Goal: Navigation & Orientation: Find specific page/section

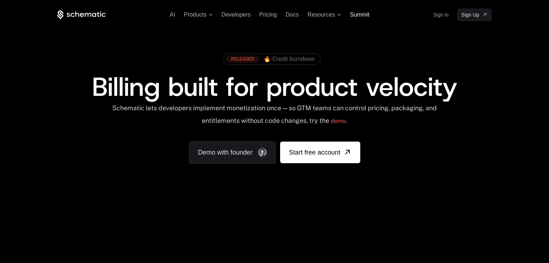
click at [354, 14] on span "Summit" at bounding box center [359, 15] width 19 height 6
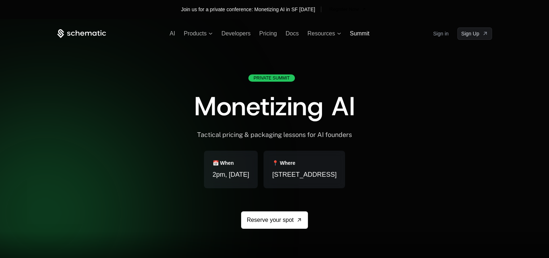
click at [364, 31] on span "Summit" at bounding box center [359, 33] width 19 height 6
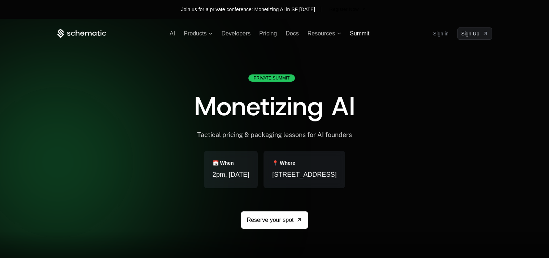
click at [356, 36] on span "Summit" at bounding box center [359, 33] width 19 height 6
click at [361, 31] on span "Summit" at bounding box center [359, 33] width 19 height 6
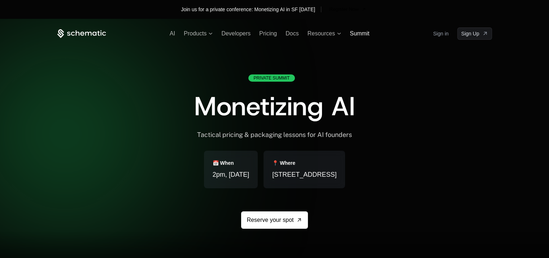
click at [362, 34] on span "Summit" at bounding box center [359, 33] width 19 height 6
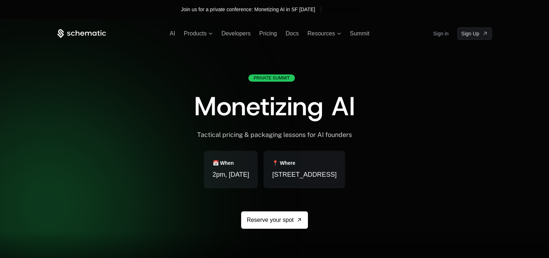
click at [329, 38] on div "AI Products Developers Pricing Docs Resources Summit Sign in Sign Up" at bounding box center [274, 33] width 435 height 12
click at [330, 36] on span "Resources" at bounding box center [320, 33] width 27 height 6
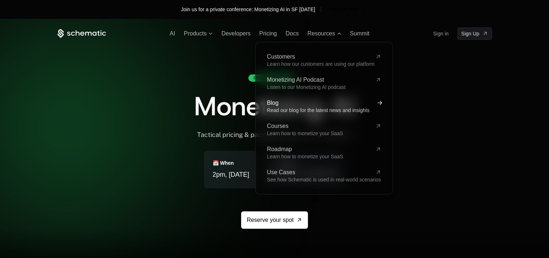
click at [300, 104] on span "Blog" at bounding box center [319, 103] width 105 height 6
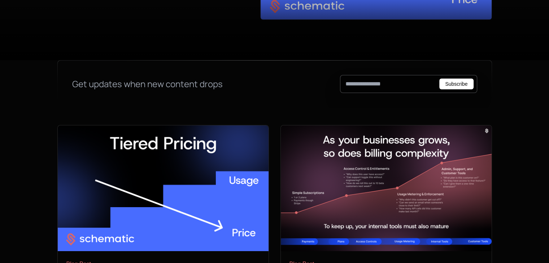
scroll to position [72, 0]
